Goal: Information Seeking & Learning: Learn about a topic

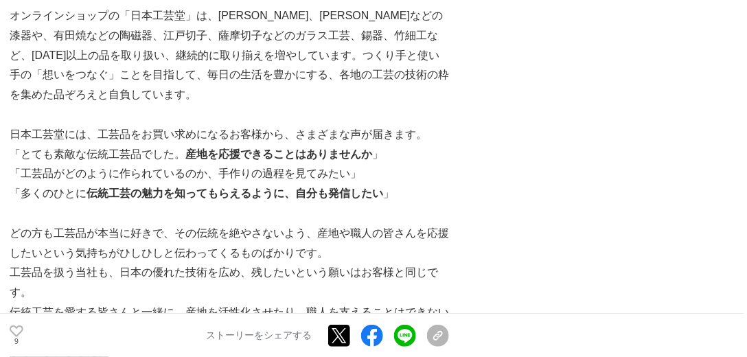
scroll to position [1295, 0]
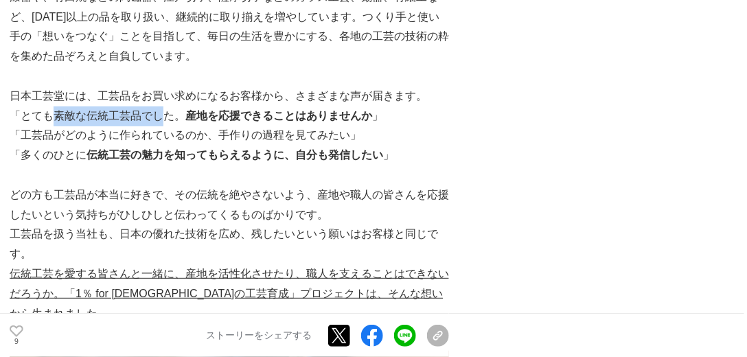
drag, startPoint x: 52, startPoint y: 95, endPoint x: 159, endPoint y: 96, distance: 107.1
click at [159, 106] on p "「とても素敵な伝統工芸品でした。 産地を応援できることはありませんか 」" at bounding box center [230, 116] width 440 height 20
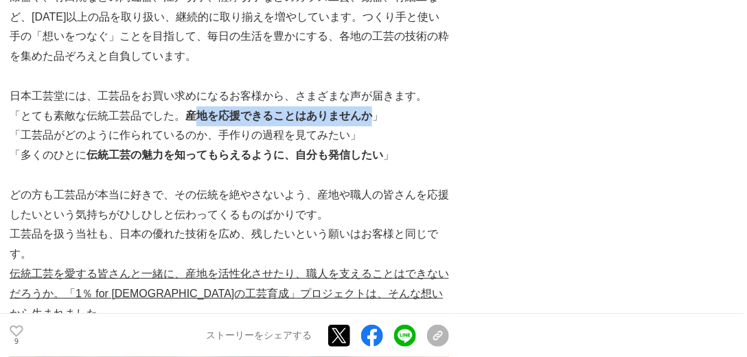
drag, startPoint x: 192, startPoint y: 96, endPoint x: 369, endPoint y: 102, distance: 176.6
click at [369, 110] on strong "産地を応援できることはありませんか" at bounding box center [278, 116] width 187 height 12
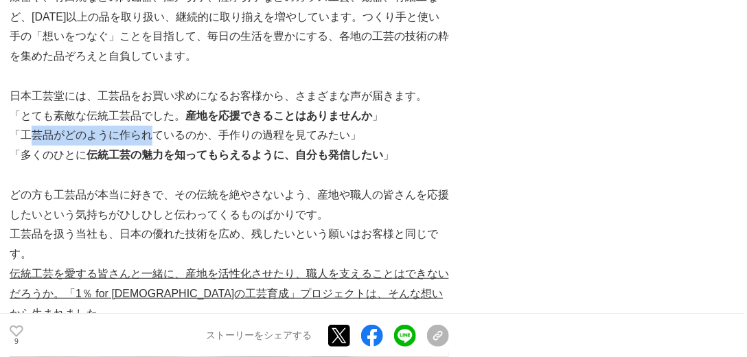
drag, startPoint x: 33, startPoint y: 115, endPoint x: 155, endPoint y: 115, distance: 121.6
click at [155, 126] on p "「工芸品がどのように作られているのか、手作りの過程を見てみたい」" at bounding box center [230, 136] width 440 height 20
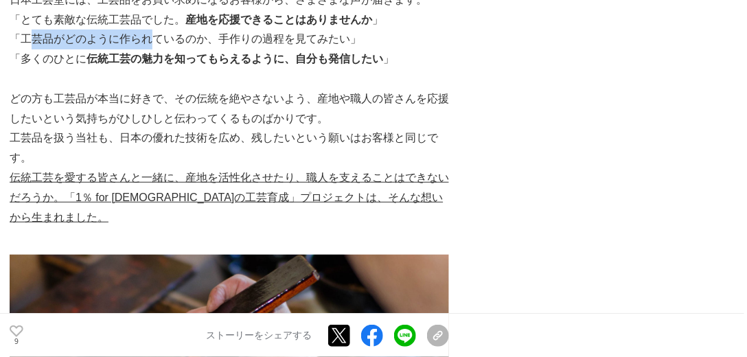
scroll to position [1374, 0]
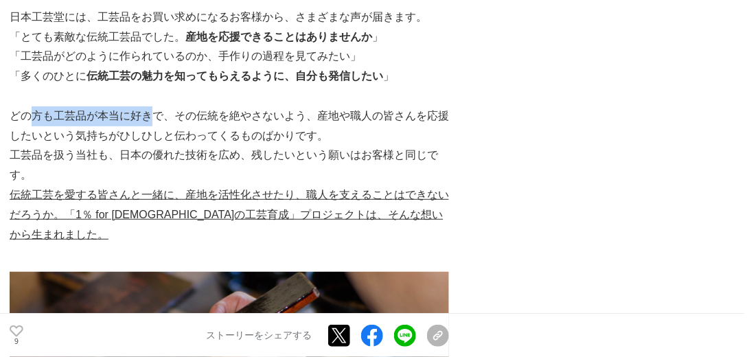
drag, startPoint x: 27, startPoint y: 99, endPoint x: 174, endPoint y: 100, distance: 146.3
click at [158, 106] on p "どの方も工芸品が本当に好きで、その伝統を絶やさないよう、産地や職人の皆さんを応援したいという気持ちがひしひしと伝わってくるものばかりです。" at bounding box center [230, 126] width 440 height 40
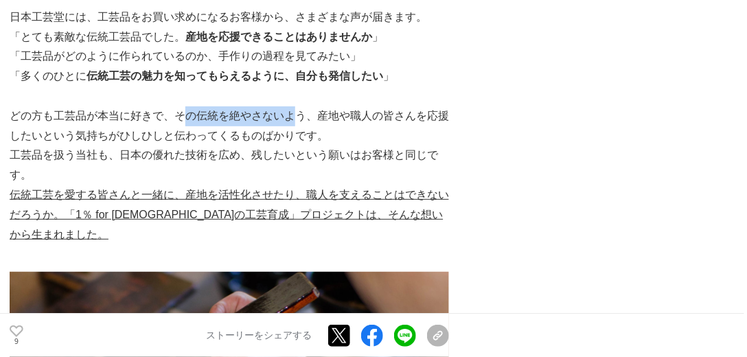
drag, startPoint x: 189, startPoint y: 103, endPoint x: 308, endPoint y: 100, distance: 118.9
click at [306, 106] on p "どの方も工芸品が本当に好きで、その伝統を絶やさないよう、産地や職人の皆さんを応援したいという気持ちがひしひしと伝わってくるものばかりです。" at bounding box center [230, 126] width 440 height 40
click at [145, 121] on p "どの方も工芸品が本当に好きで、その伝統を絶やさないよう、産地や職人の皆さんを応援したいという気持ちがひしひしと伝わってくるものばかりです。" at bounding box center [230, 126] width 440 height 40
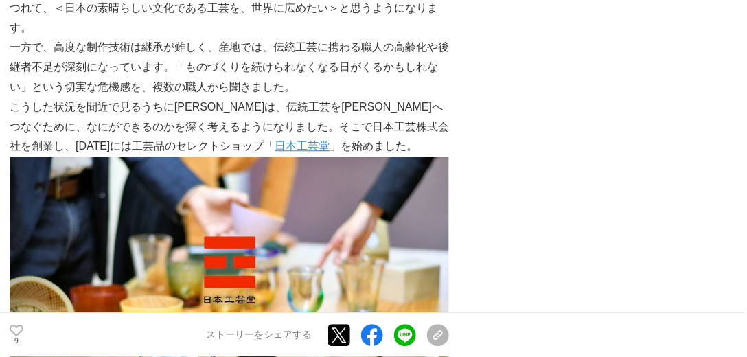
scroll to position [784, 0]
